Goal: Task Accomplishment & Management: Complete application form

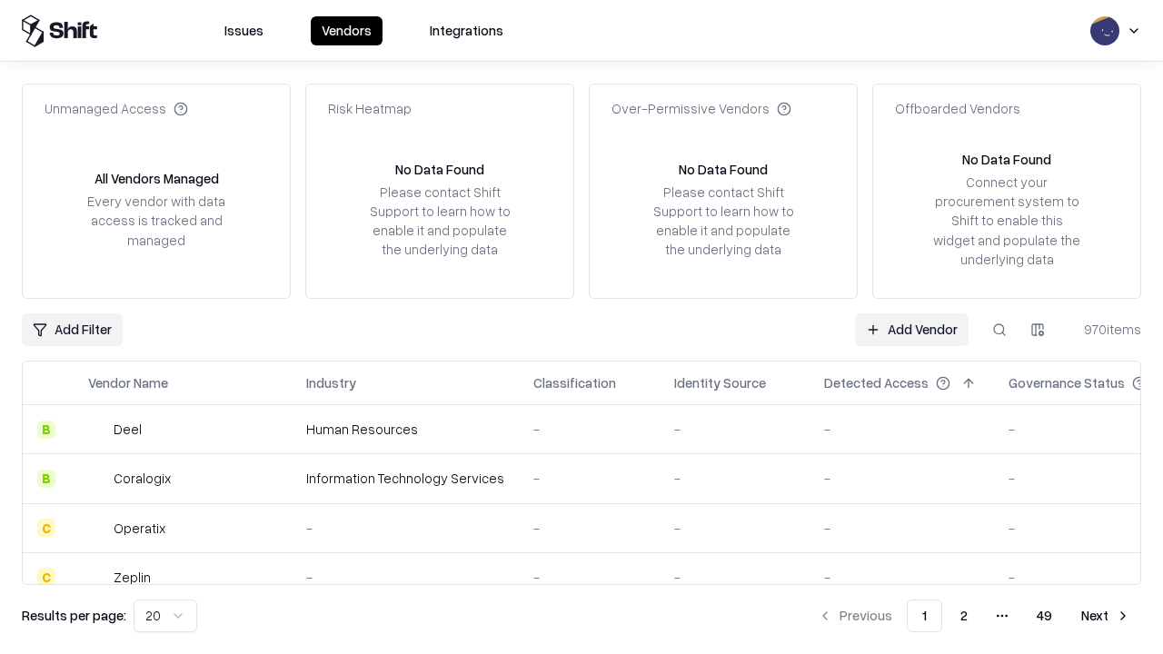
click at [912, 329] on link "Add Vendor" at bounding box center [912, 330] width 114 height 33
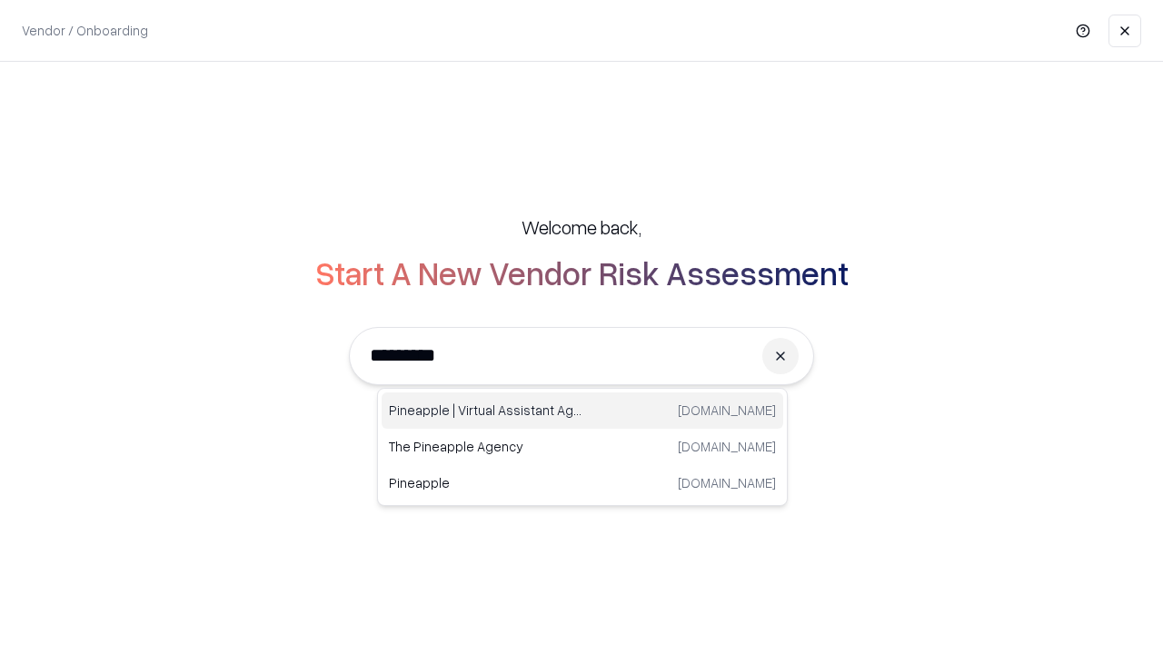
click at [583, 411] on div "Pineapple | Virtual Assistant Agency [DOMAIN_NAME]" at bounding box center [583, 411] width 402 height 36
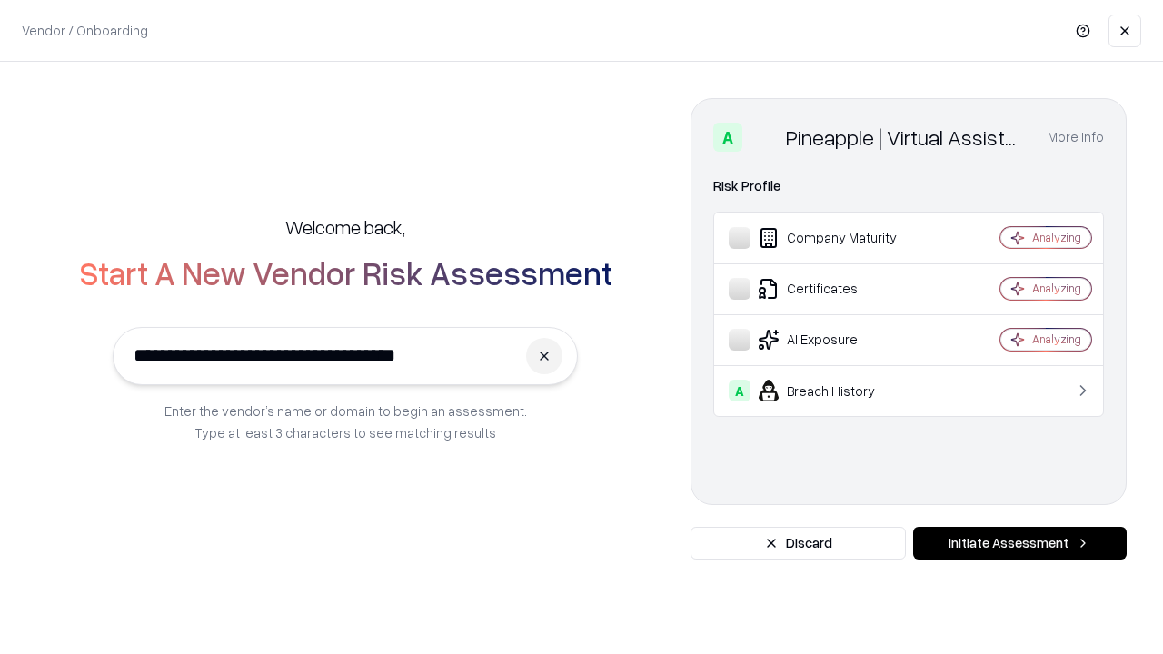
type input "**********"
click at [1020, 543] on button "Initiate Assessment" at bounding box center [1020, 543] width 214 height 33
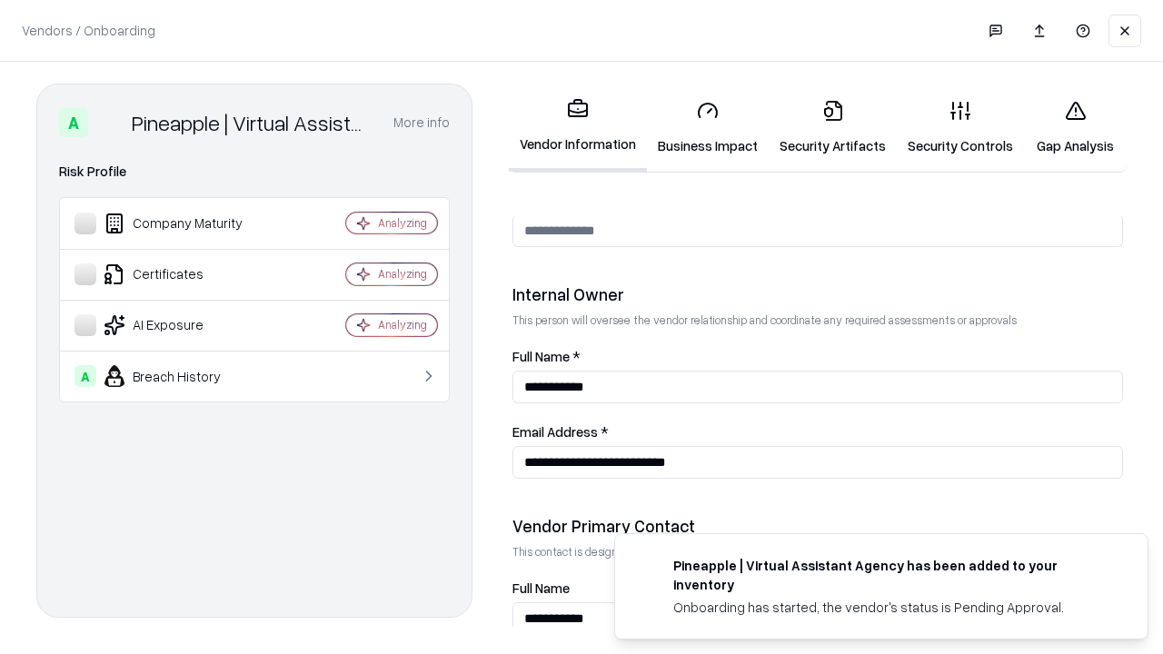
scroll to position [942, 0]
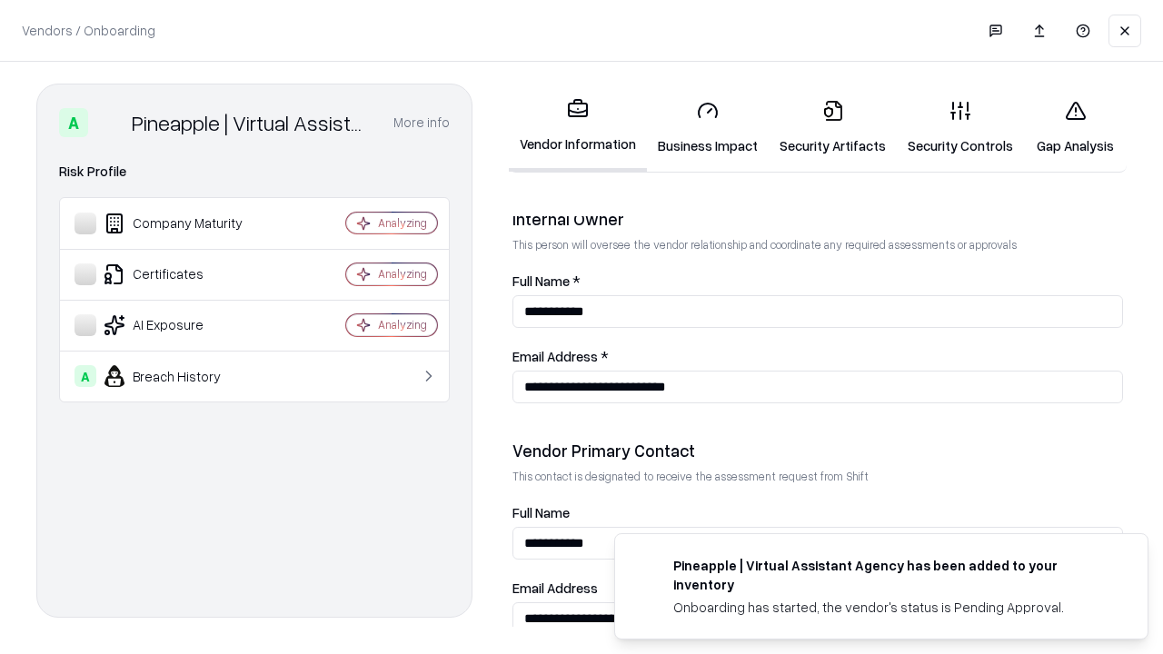
click at [708, 127] on link "Business Impact" at bounding box center [708, 127] width 122 height 85
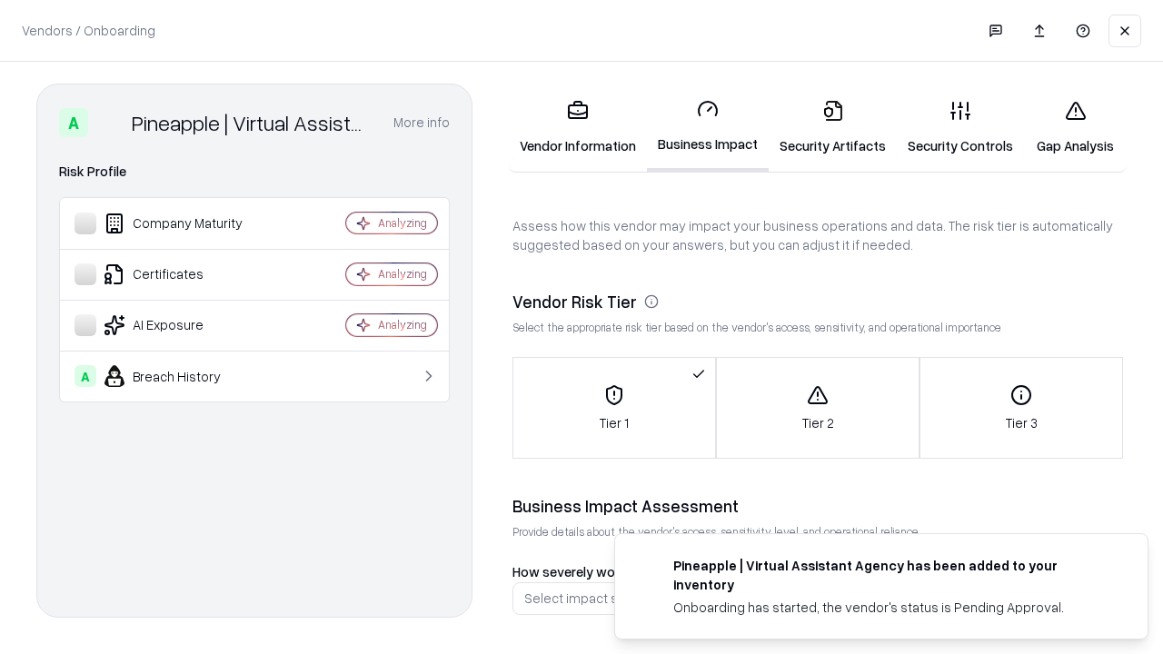
click at [833, 127] on link "Security Artifacts" at bounding box center [833, 127] width 128 height 85
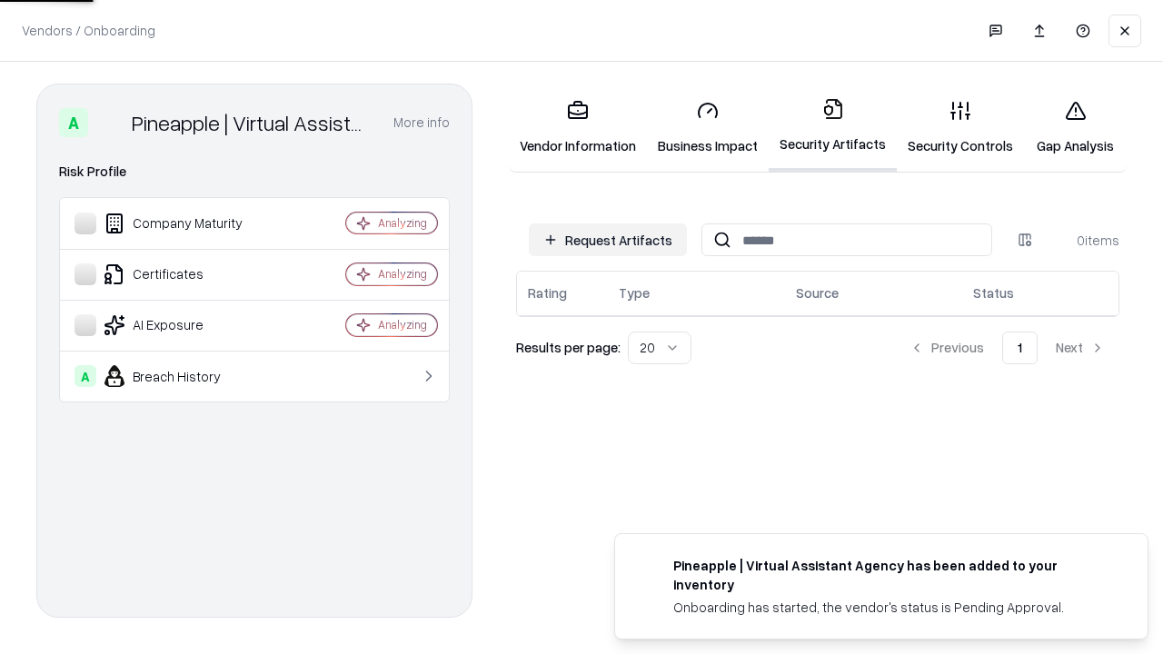
click at [608, 240] on button "Request Artifacts" at bounding box center [608, 240] width 158 height 33
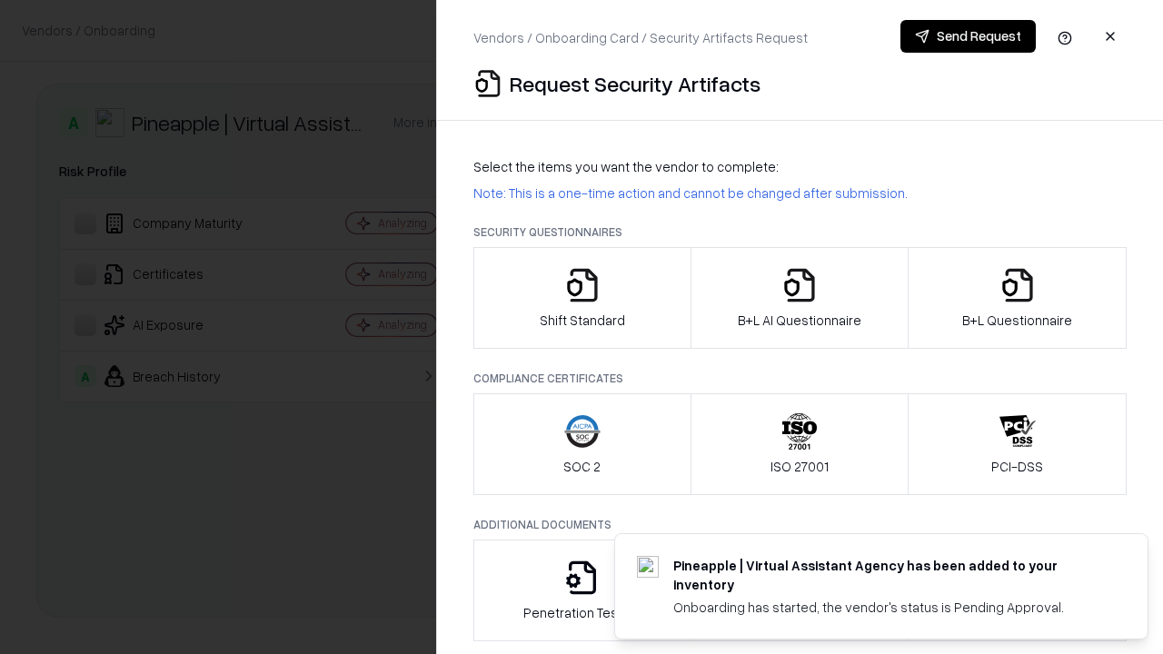
click at [582, 298] on icon "button" at bounding box center [582, 285] width 36 height 36
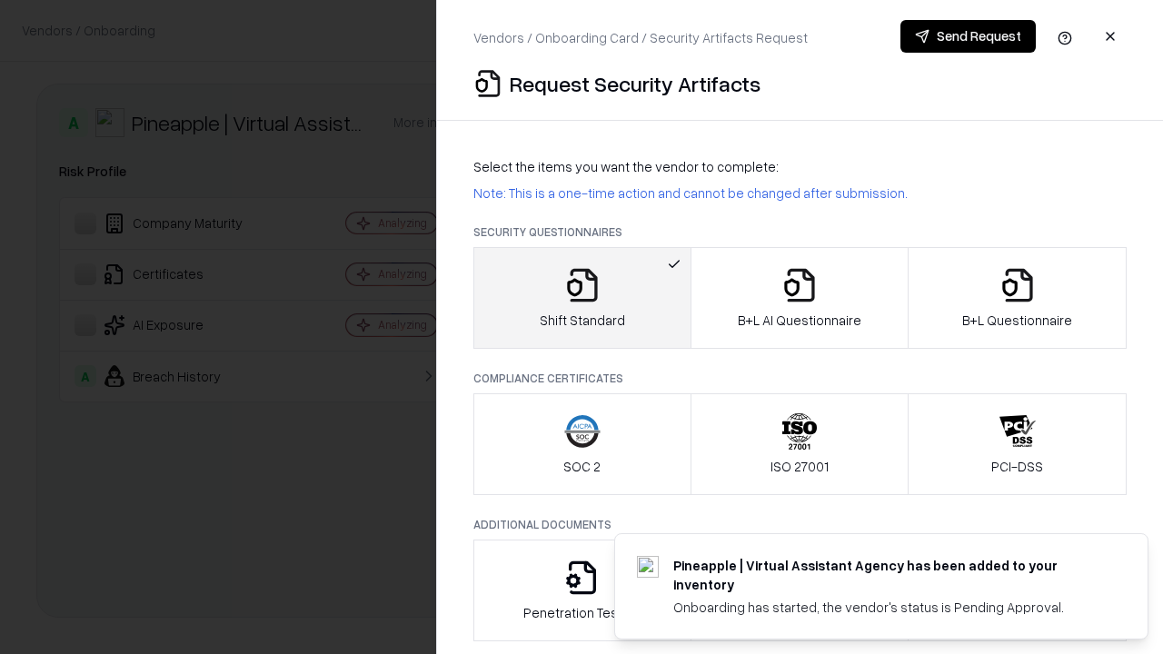
click at [968, 36] on button "Send Request" at bounding box center [968, 36] width 135 height 33
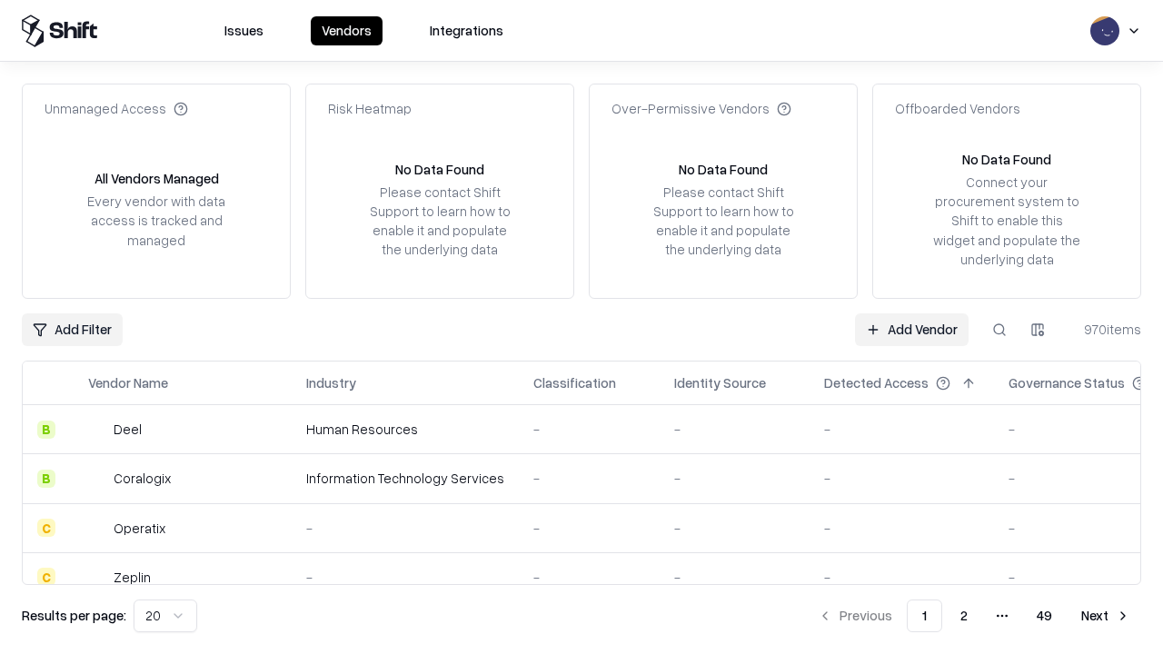
click at [1000, 329] on button at bounding box center [999, 330] width 33 height 33
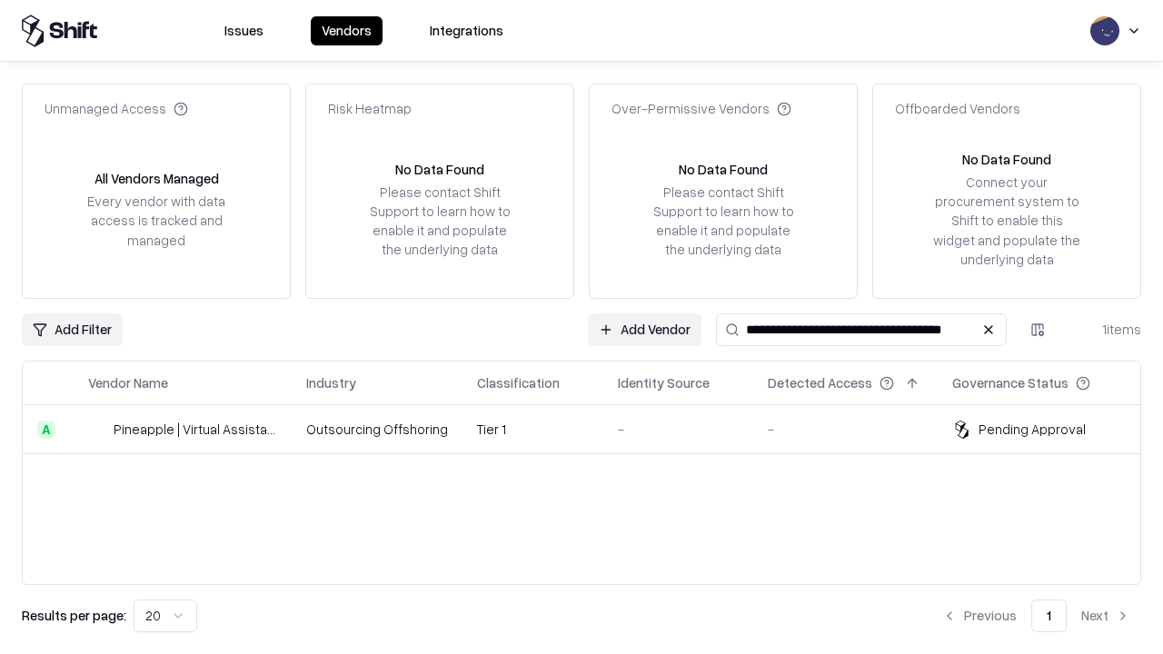
type input "**********"
click at [593, 429] on td "Tier 1" at bounding box center [533, 429] width 141 height 49
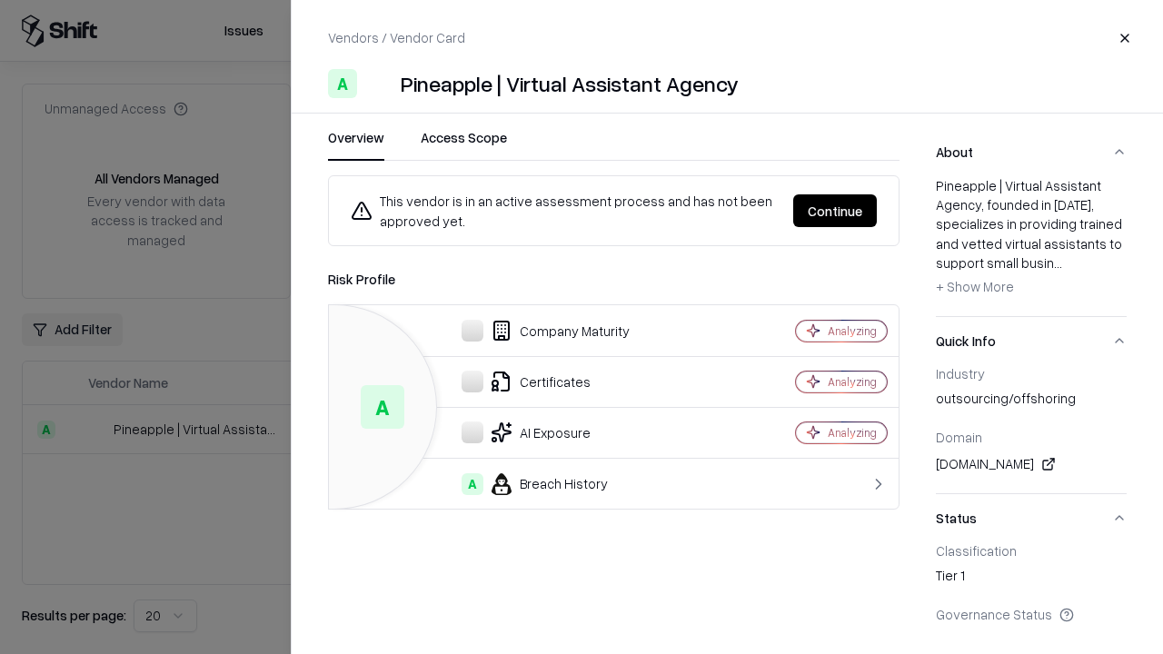
click at [835, 211] on button "Continue" at bounding box center [835, 210] width 84 height 33
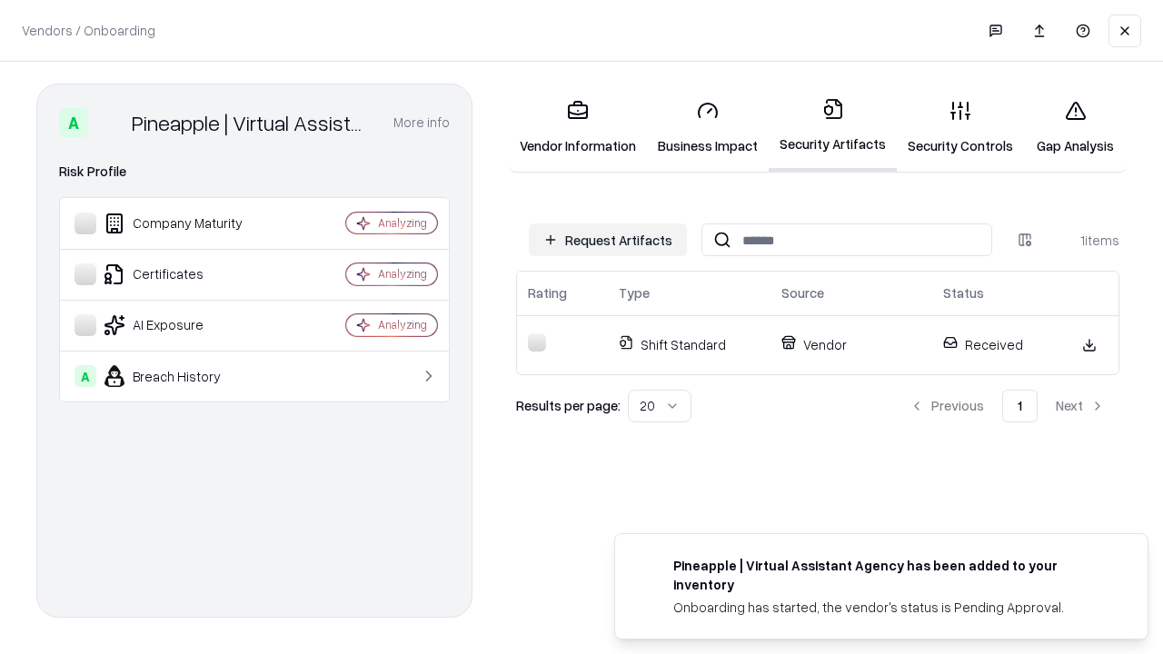
click at [1075, 127] on link "Gap Analysis" at bounding box center [1075, 127] width 103 height 85
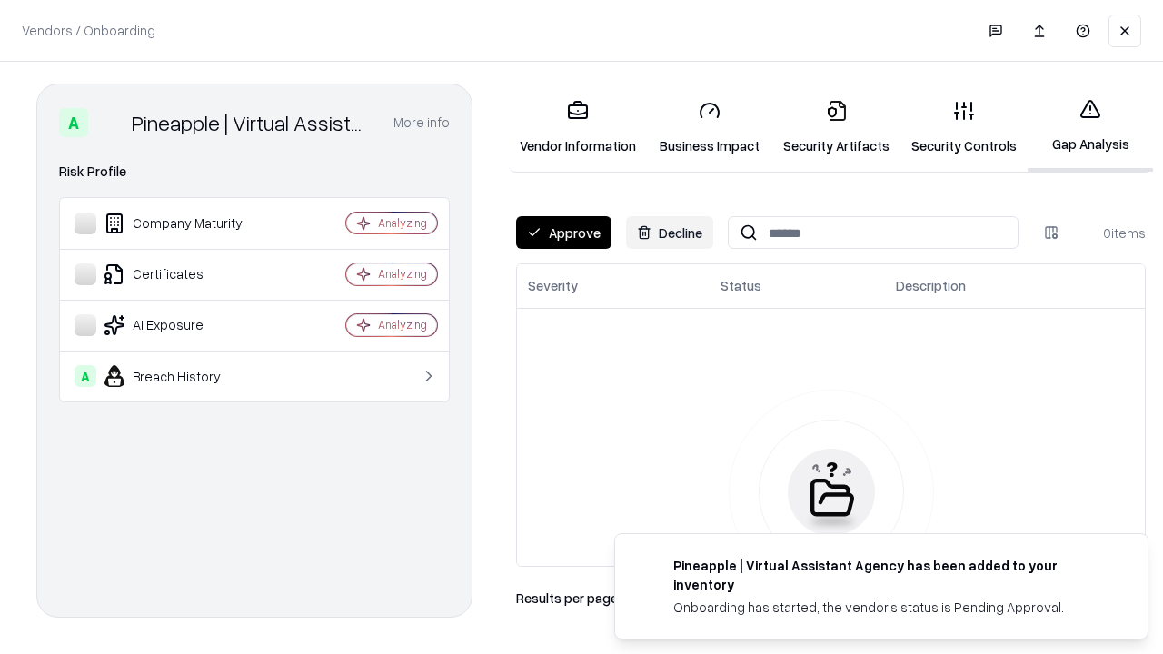
click at [563, 233] on button "Approve" at bounding box center [563, 232] width 95 height 33
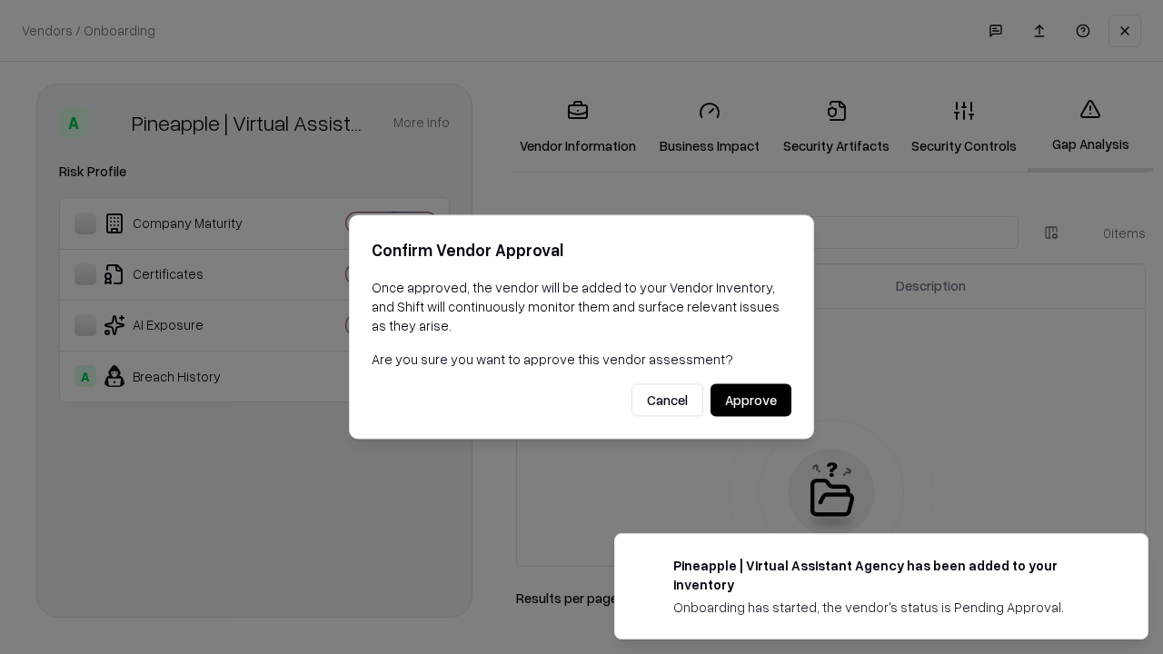
click at [751, 400] on button "Approve" at bounding box center [751, 400] width 81 height 33
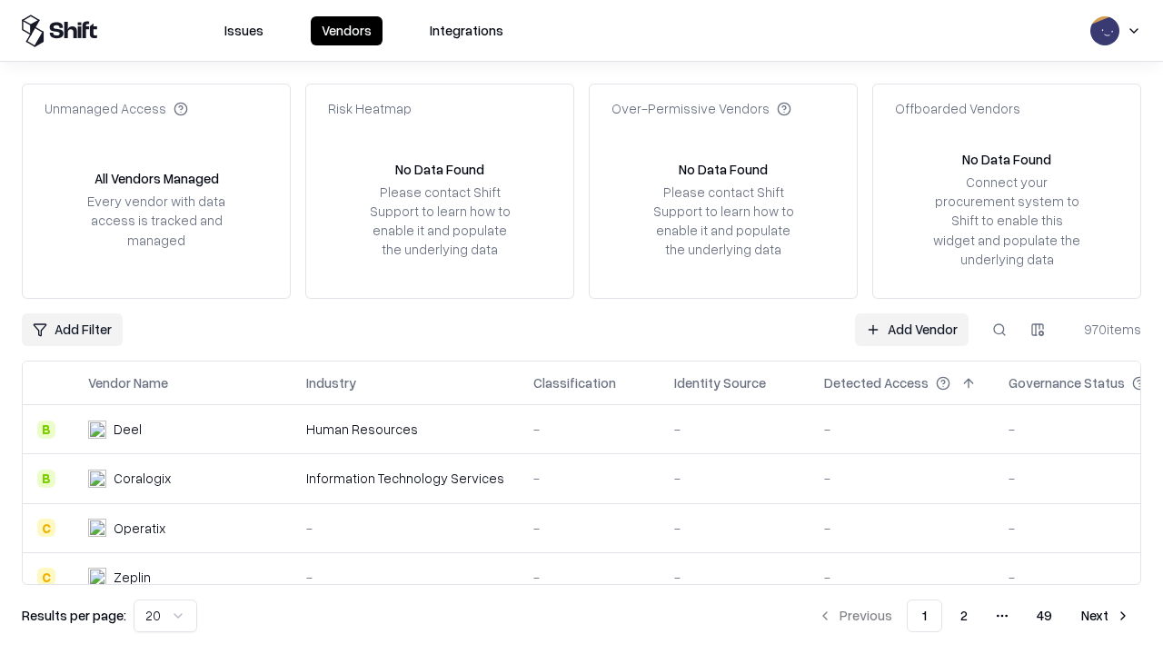
type input "**********"
click at [912, 329] on link "Add Vendor" at bounding box center [912, 330] width 114 height 33
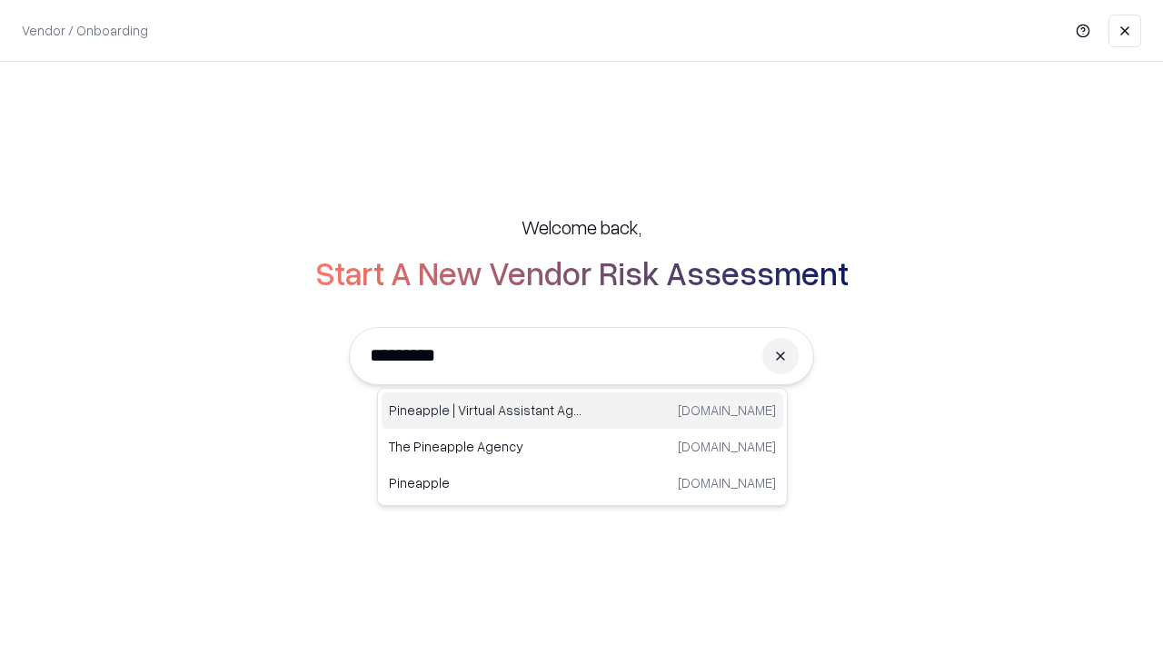
click at [583, 411] on div "Pineapple | Virtual Assistant Agency [DOMAIN_NAME]" at bounding box center [583, 411] width 402 height 36
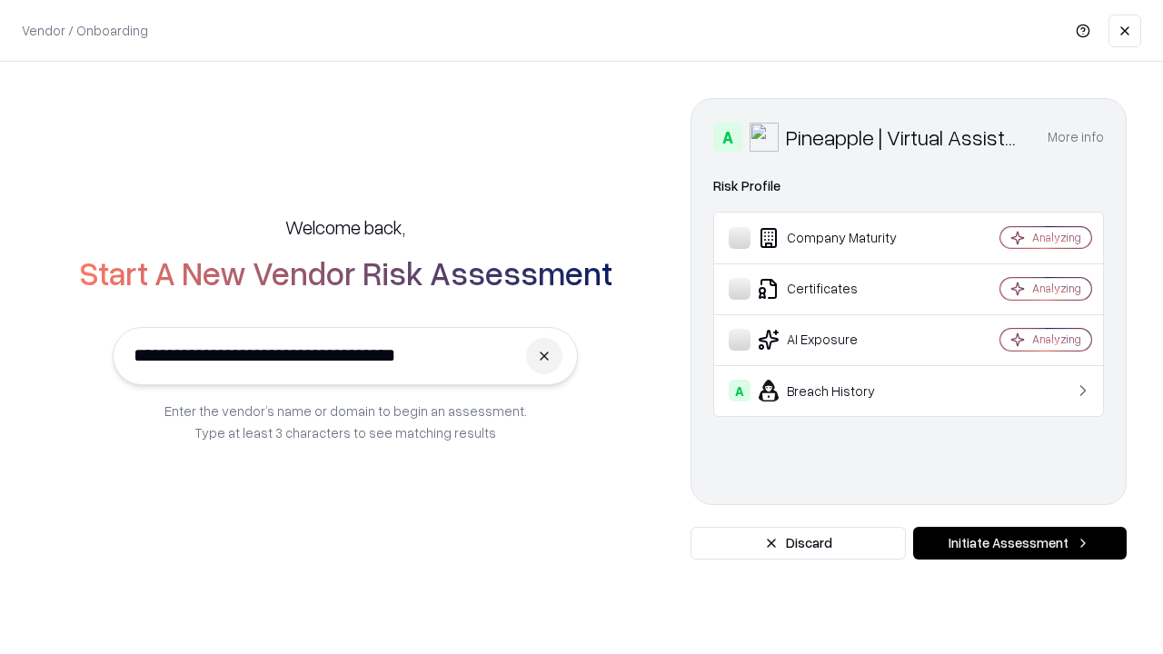
type input "**********"
click at [1020, 543] on button "Initiate Assessment" at bounding box center [1020, 543] width 214 height 33
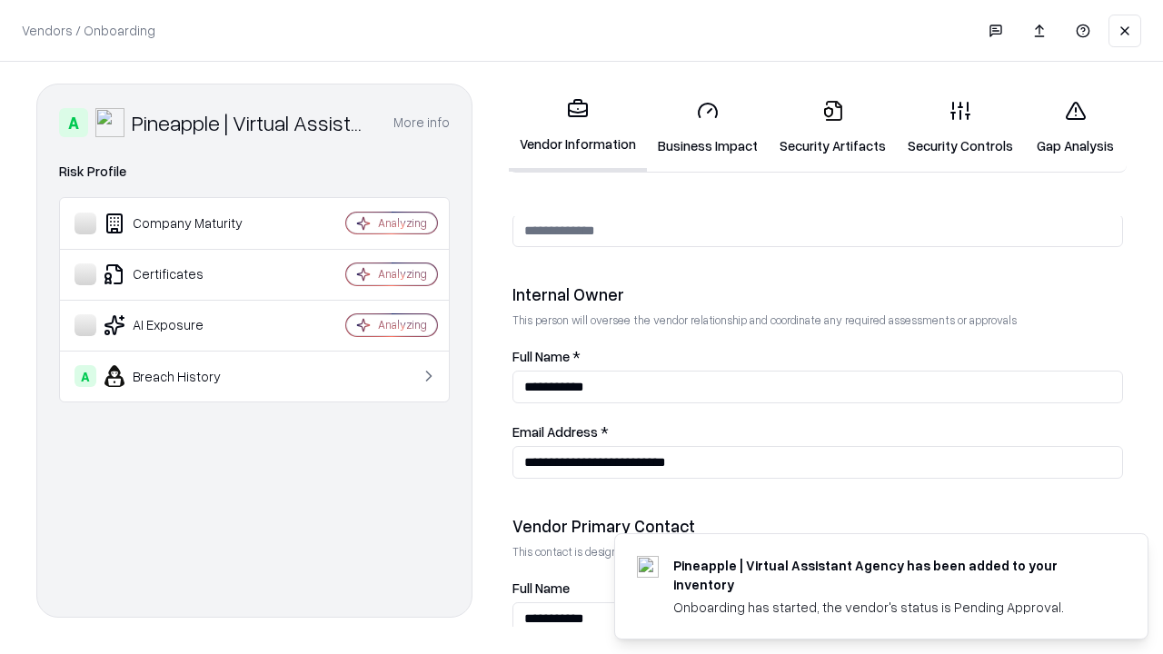
scroll to position [942, 0]
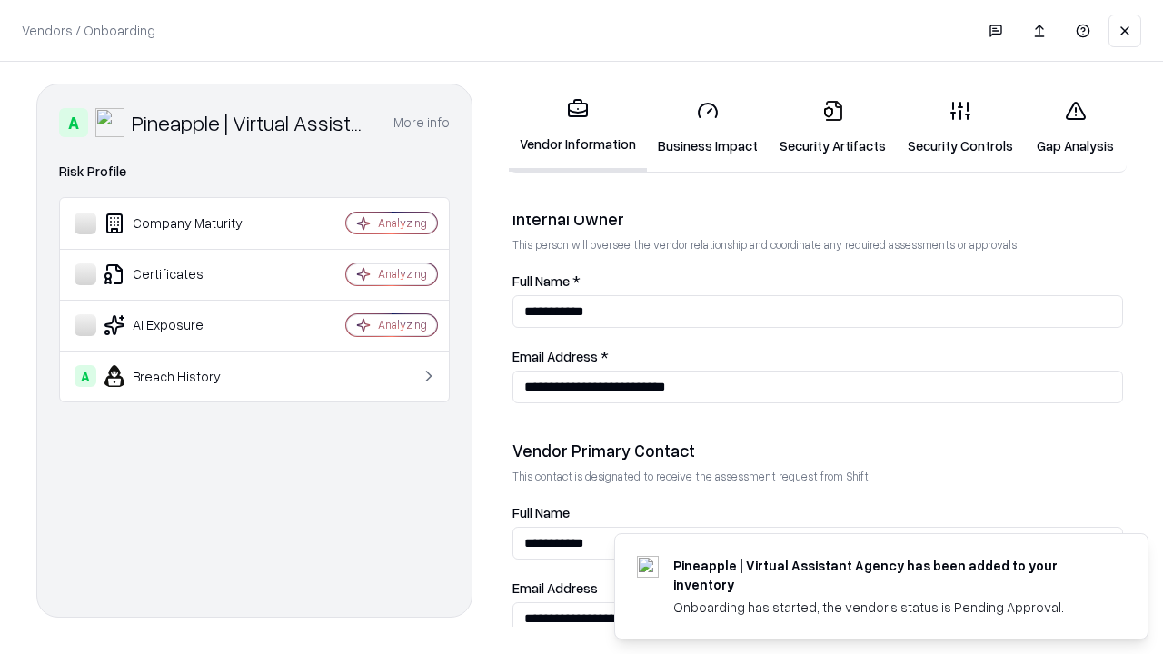
click at [1075, 127] on link "Gap Analysis" at bounding box center [1075, 127] width 103 height 85
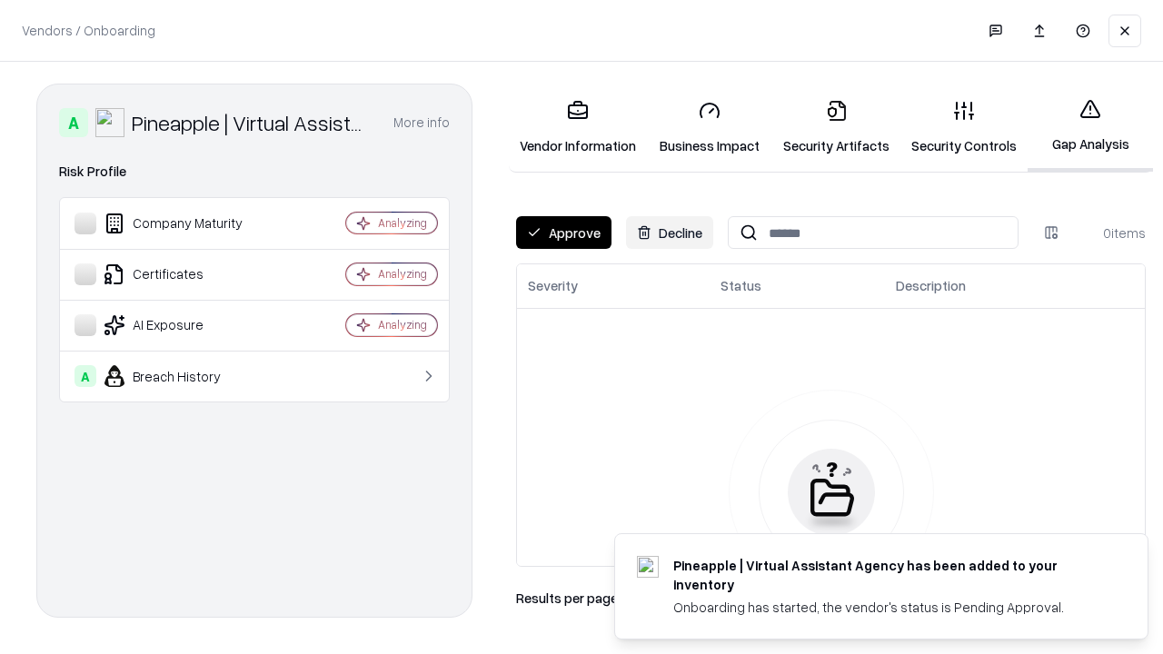
click at [563, 233] on button "Approve" at bounding box center [563, 232] width 95 height 33
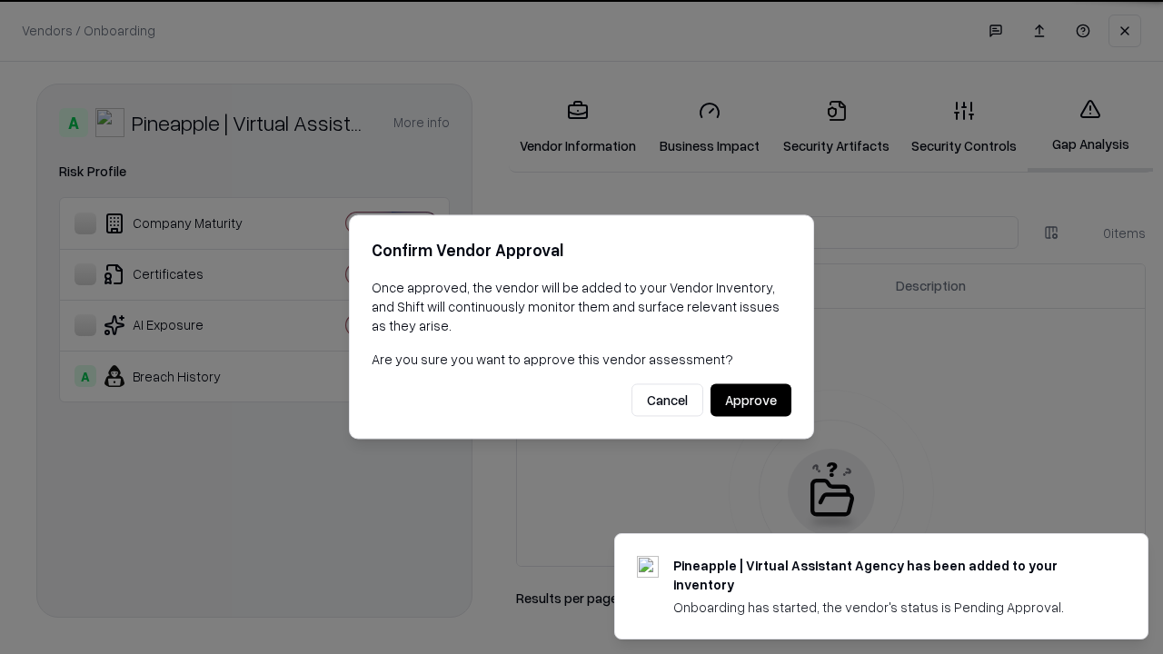
click at [751, 400] on button "Approve" at bounding box center [751, 400] width 81 height 33
